Goal: Task Accomplishment & Management: Use online tool/utility

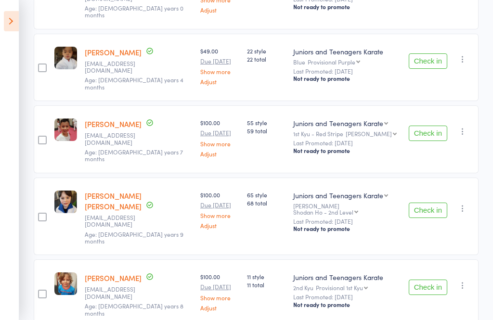
scroll to position [380, 0]
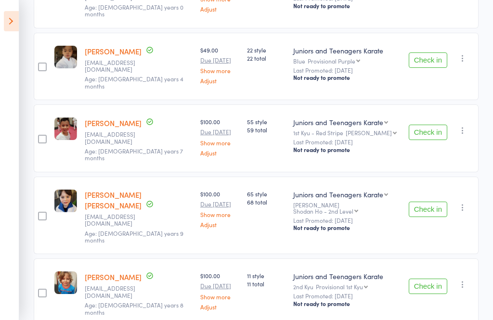
click at [14, 40] on aside "Events for 17 Aug, 2025 17 Aug, 2025 August 2025 Sun Mon Tue Wed Thu Fri Sat 31…" at bounding box center [9, 160] width 19 height 320
click at [4, 29] on icon at bounding box center [11, 21] width 15 height 20
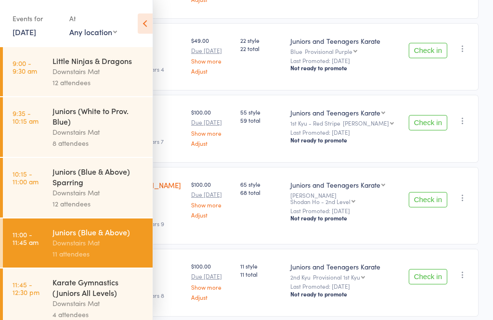
click at [102, 319] on div "Karate Gymnastics (Juniors All Levels) Downstairs Mat 4 attendees" at bounding box center [102, 298] width 100 height 60
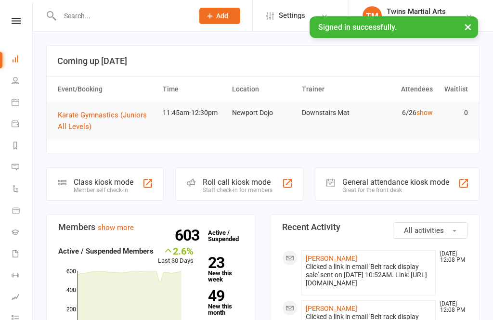
click at [281, 178] on div at bounding box center [287, 184] width 12 height 12
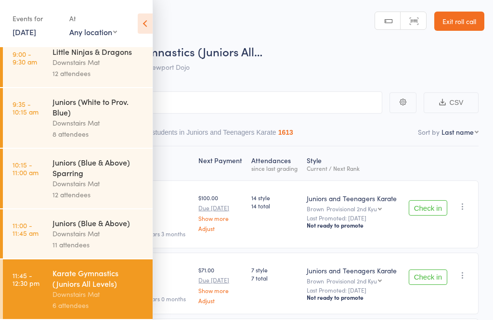
scroll to position [17, 0]
click at [141, 26] on icon at bounding box center [145, 23] width 15 height 20
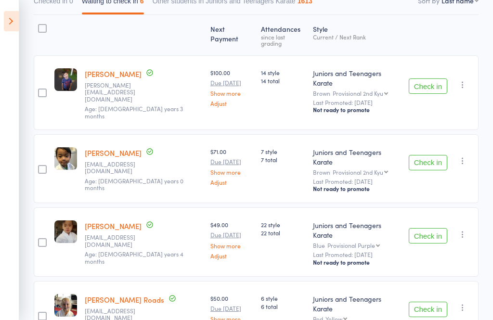
scroll to position [133, 0]
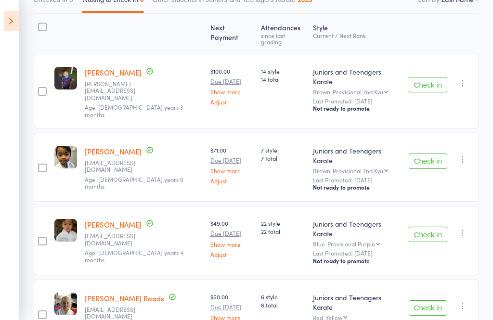
click at [434, 153] on button "Check in" at bounding box center [427, 160] width 38 height 15
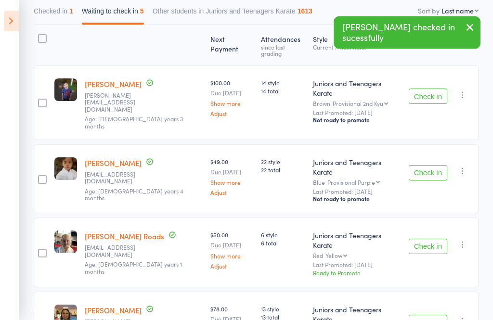
scroll to position [117, 0]
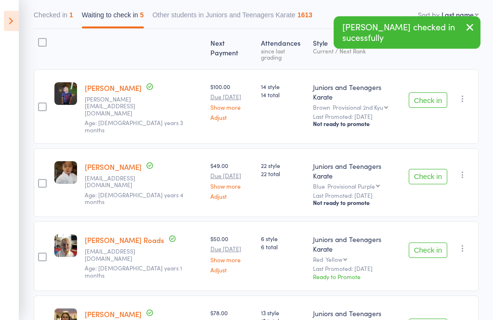
click at [62, 14] on button "Checked in 1" at bounding box center [53, 18] width 39 height 22
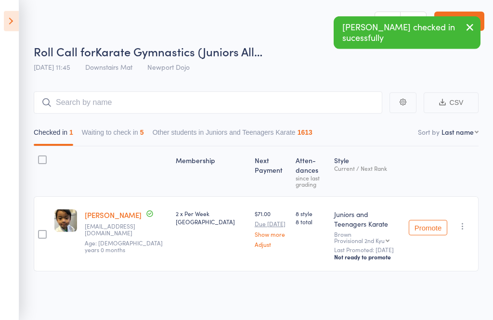
scroll to position [7, 0]
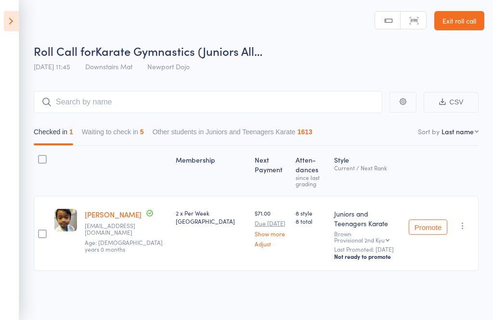
click at [7, 23] on icon at bounding box center [11, 21] width 15 height 20
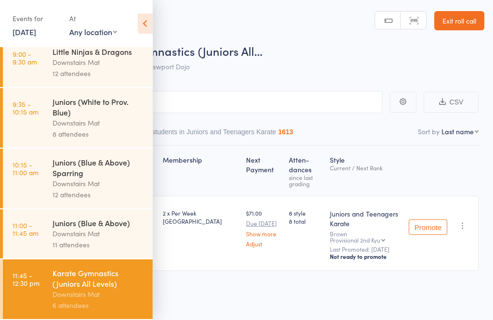
click at [138, 22] on icon at bounding box center [145, 23] width 15 height 20
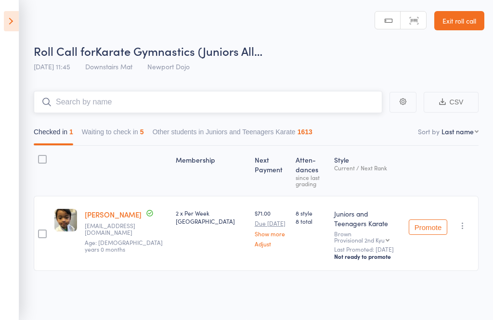
click at [121, 107] on input "search" at bounding box center [208, 102] width 348 height 22
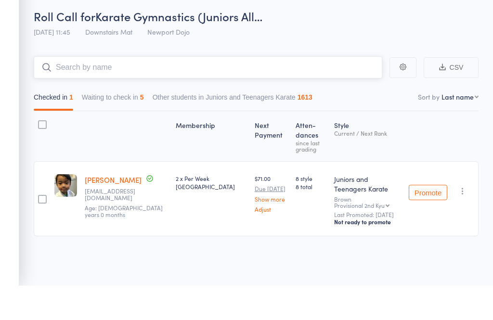
click at [108, 123] on button "Waiting to check in 5" at bounding box center [113, 134] width 62 height 22
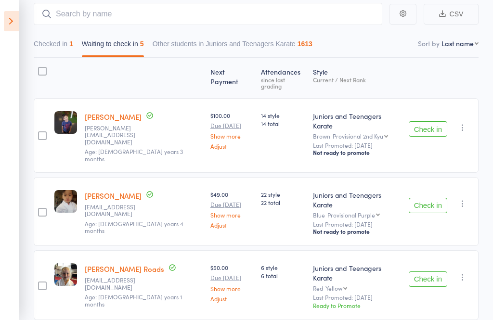
scroll to position [88, 0]
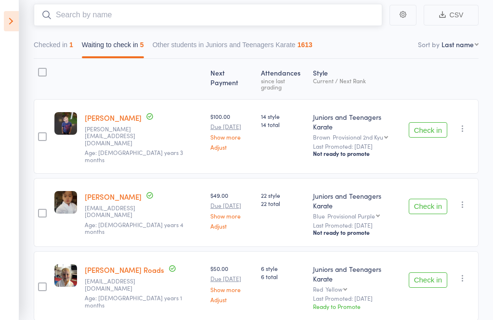
click at [99, 12] on input "search" at bounding box center [208, 15] width 348 height 22
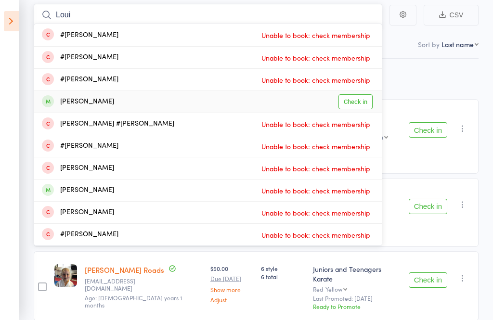
type input "Loui"
click at [75, 97] on div "Louie Arlin" at bounding box center [78, 101] width 72 height 11
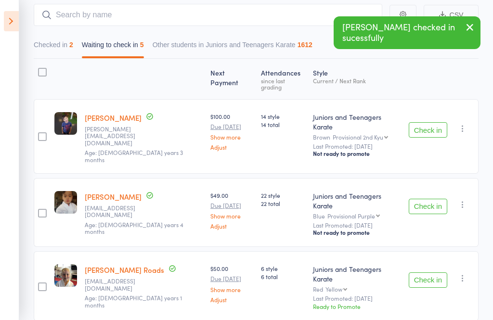
click at [419, 106] on div "Check in Check in Promote Send message Add Note Add Task Add Flag Remove Mark a…" at bounding box center [442, 136] width 74 height 75
click at [434, 126] on button "Check in" at bounding box center [427, 129] width 38 height 15
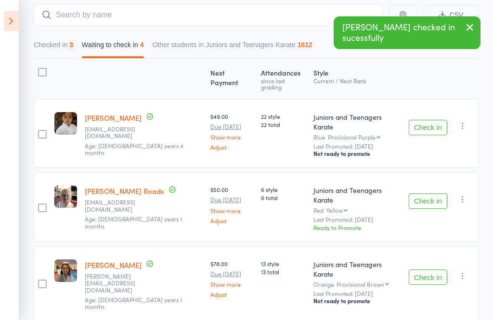
click at [432, 120] on button "Check in" at bounding box center [427, 127] width 38 height 15
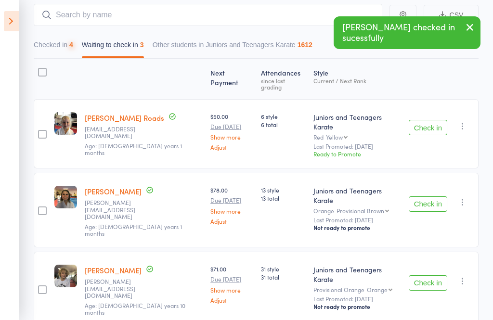
scroll to position [67, 0]
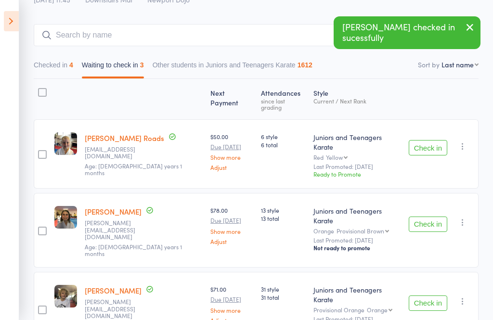
click at [439, 140] on button "Check in" at bounding box center [427, 147] width 38 height 15
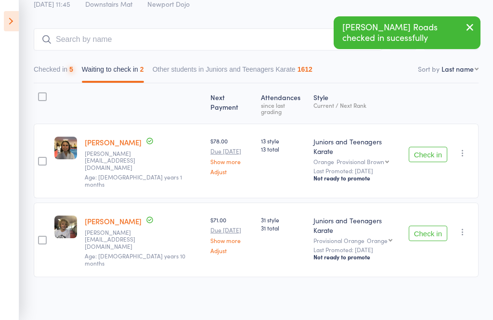
scroll to position [1, 0]
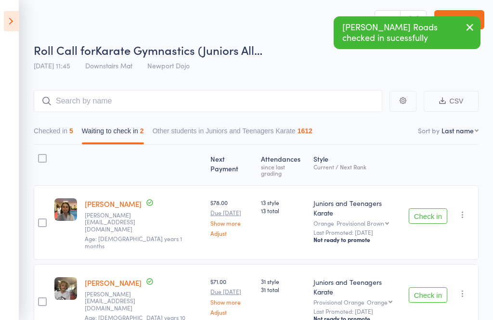
click at [434, 151] on div "Next Payment Atten­dances since last grading Style Current / Next Rank edit Mil…" at bounding box center [256, 244] width 445 height 198
click at [433, 208] on button "Check in" at bounding box center [427, 215] width 38 height 15
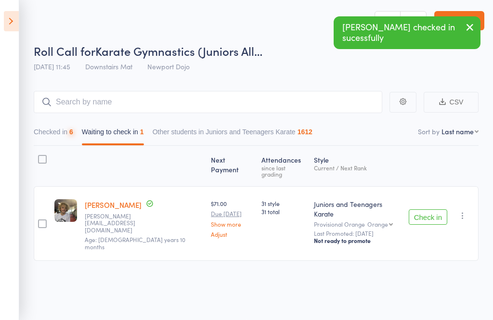
scroll to position [7, 0]
click at [435, 209] on button "Check in" at bounding box center [427, 216] width 38 height 15
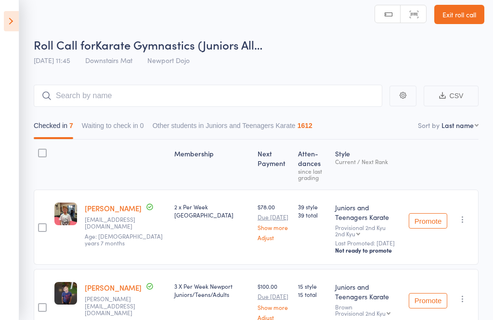
click at [7, 21] on icon at bounding box center [11, 21] width 15 height 20
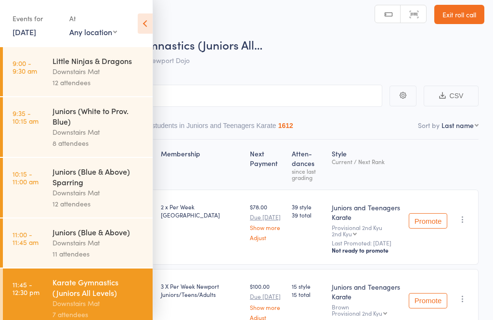
scroll to position [0, 0]
click at [103, 133] on div "Downstairs Mat" at bounding box center [98, 132] width 92 height 11
click at [148, 21] on icon at bounding box center [145, 23] width 15 height 20
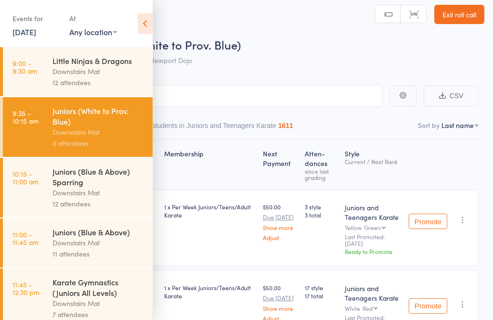
click at [144, 32] on icon at bounding box center [145, 23] width 15 height 20
